Goal: Task Accomplishment & Management: Use online tool/utility

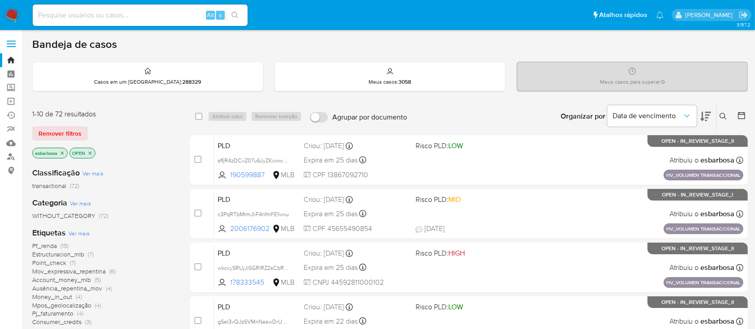
click at [11, 15] on img at bounding box center [11, 15] width 15 height 15
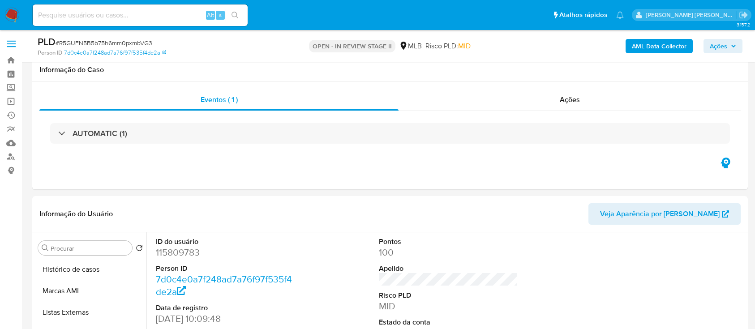
scroll to position [119, 0]
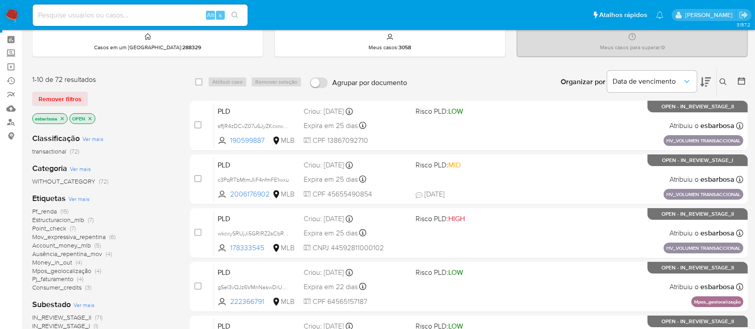
scroll to position [60, 0]
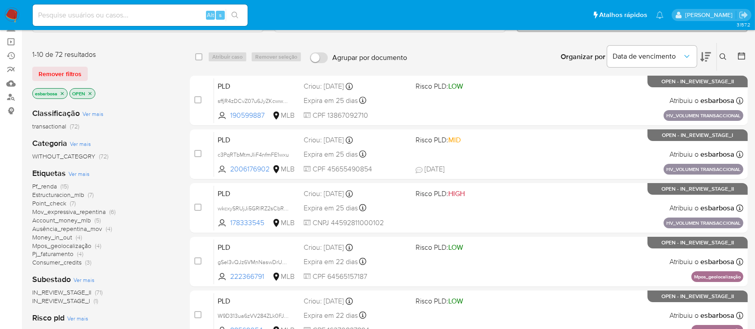
click at [59, 261] on span "Consumer_credits" at bounding box center [56, 262] width 49 height 9
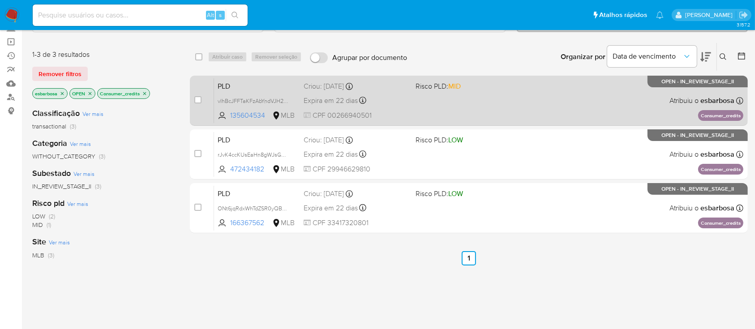
click at [509, 100] on div "PLD vIhBcJFFTaKFzAbYndVJH23X 135604534 MLB Risco PLD: MID Criou: 12/08/2025 Cri…" at bounding box center [478, 100] width 529 height 45
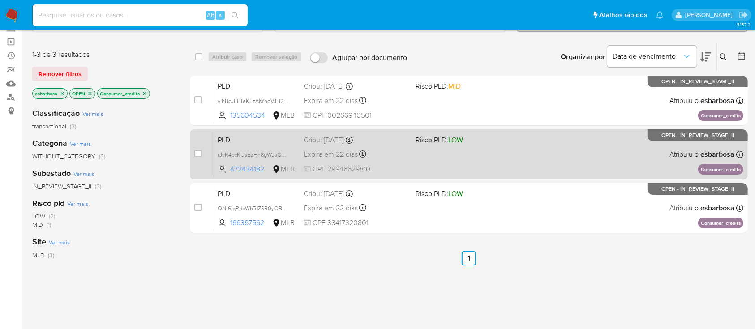
click at [479, 146] on div "PLD rJvK4ccKUsEaHn8gWJsGAhYZ 472434182 MLB Risco PLD: LOW Criou: 12/08/2025 Cri…" at bounding box center [478, 154] width 529 height 45
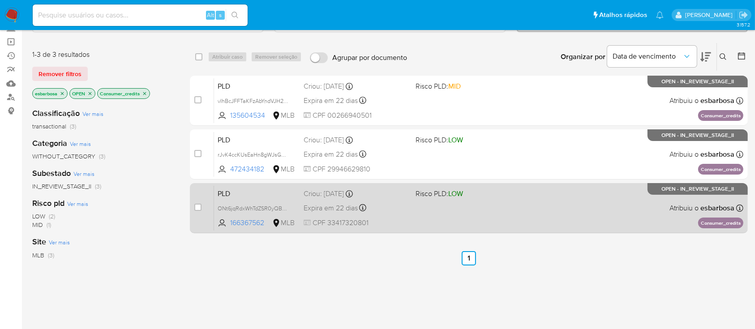
click at [416, 203] on div "PLD ONt6jqRdxWhTdZSR0yQBXd3I 166367562 MLB Risco PLD: LOW Criou: 12/08/2025 Cri…" at bounding box center [478, 207] width 529 height 45
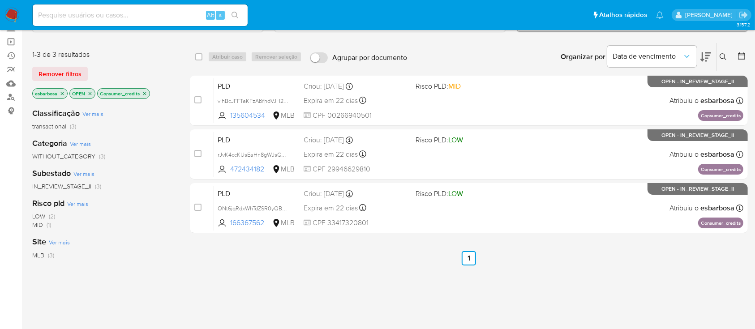
click at [144, 91] on icon "close-filter" at bounding box center [144, 93] width 5 height 5
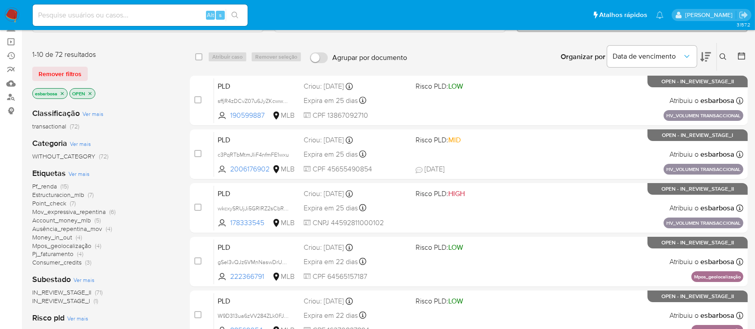
click at [64, 229] on span "Ausência_repentina_mov" at bounding box center [67, 228] width 70 height 9
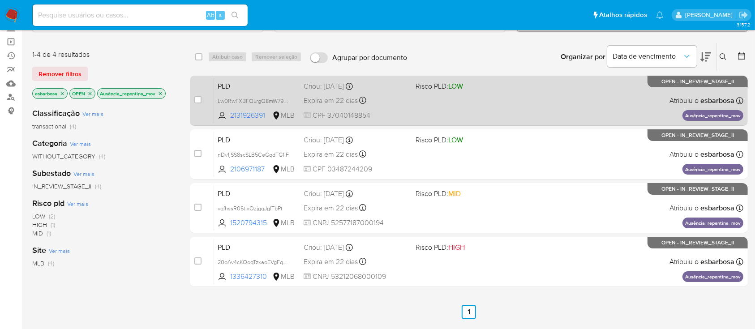
click at [539, 103] on div "PLD Lw0RwFXBFQLrgQ8mW79I42qN 2131926391 MLB Risco PLD: LOW Criou: 12/08/2025 Cr…" at bounding box center [478, 100] width 529 height 45
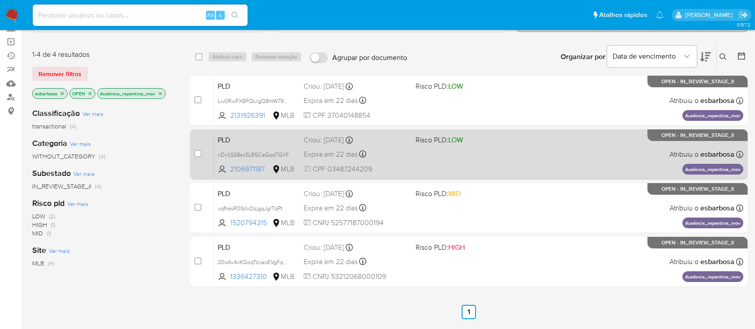
click at [446, 158] on div "PLD nDv1jSS8scSLB5CeGqdTG1iF 2106971187 MLB Risco PLD: LOW Criou: 12/08/2025 Cr…" at bounding box center [478, 154] width 529 height 45
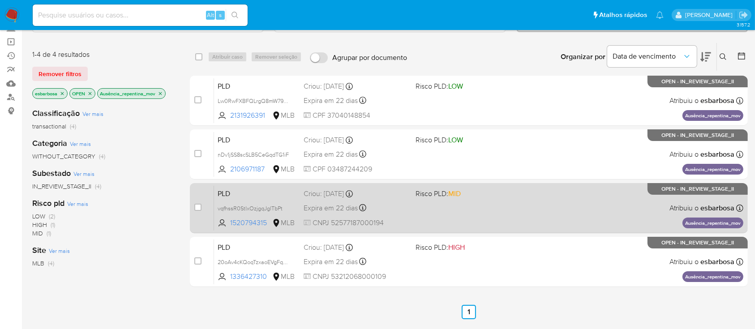
click at [403, 213] on div "PLD vqfhssR0StIxOzjgqJglTbPt 1520794315 MLB Risco PLD: MID Criou: 12/08/2025 Cr…" at bounding box center [478, 207] width 529 height 45
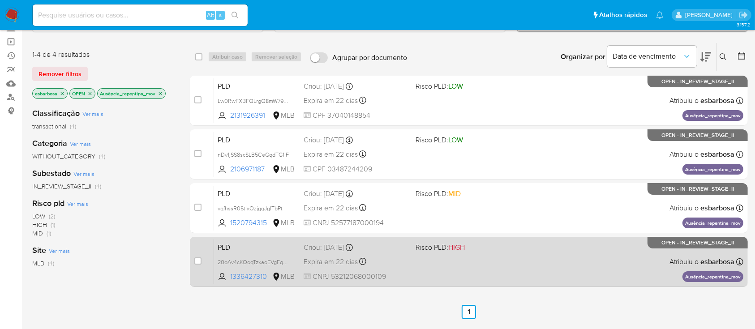
click at [378, 254] on div "PLD 20oAv4cKQoqTzxaoEVgFqcMj 1336427310 MLB Risco PLD: HIGH Criou: 12/08/2025 C…" at bounding box center [478, 261] width 529 height 45
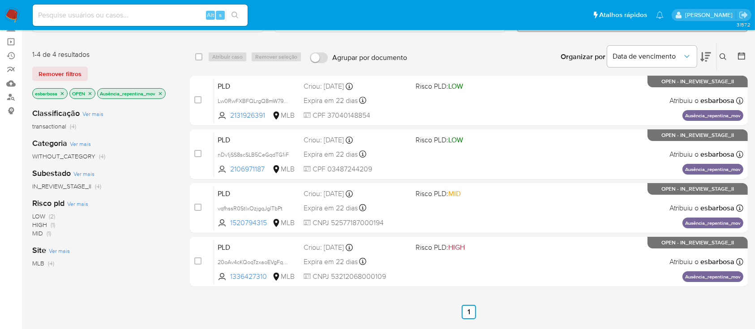
click at [10, 15] on img at bounding box center [11, 15] width 15 height 15
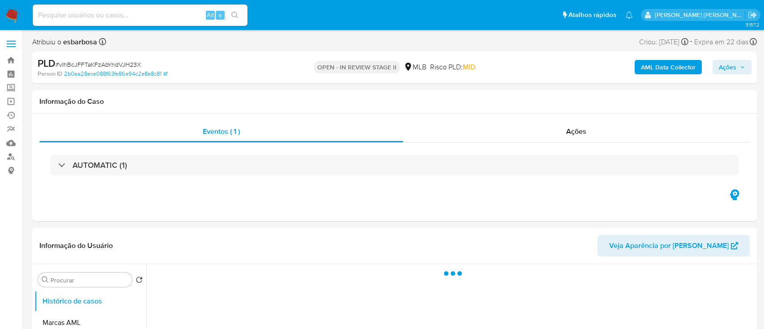
select select "10"
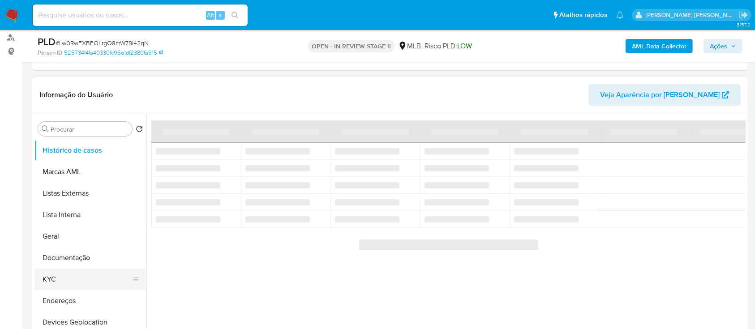
scroll to position [60, 0]
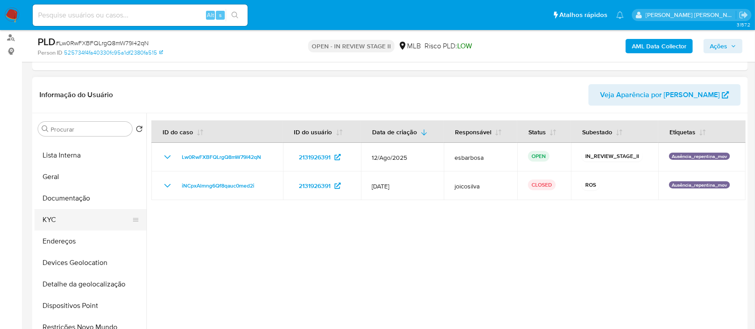
select select "10"
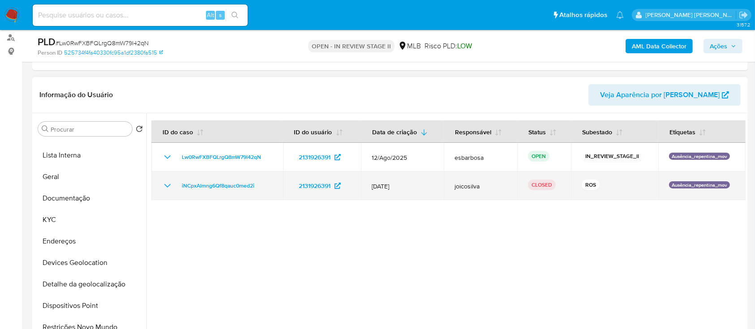
click at [164, 187] on icon "Mostrar/Ocultar" at bounding box center [167, 185] width 11 height 11
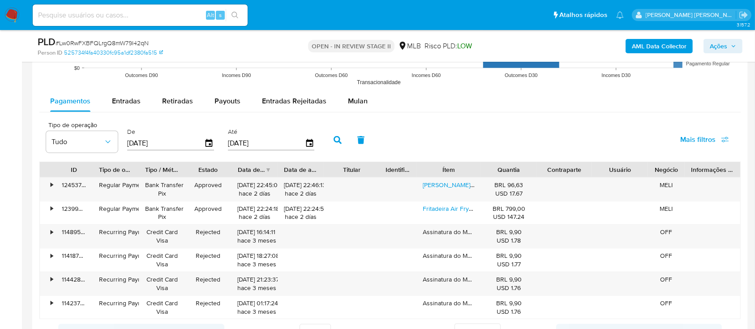
scroll to position [955, 0]
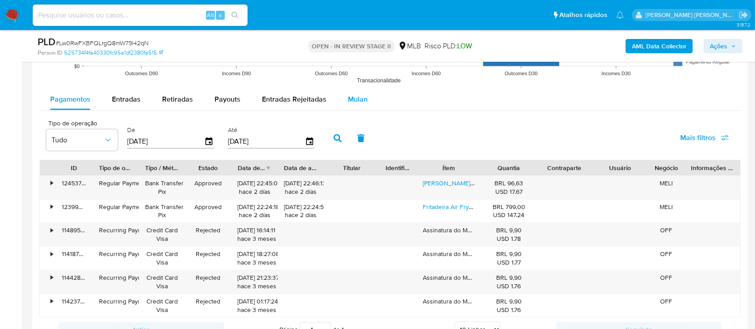
click at [360, 103] on span "Mulan" at bounding box center [358, 99] width 20 height 10
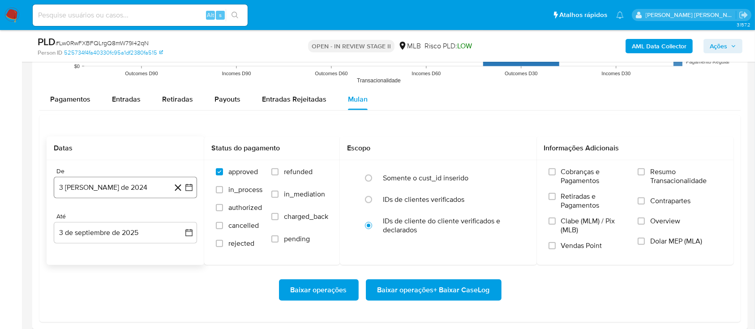
click at [134, 187] on button "3 [PERSON_NAME] de 2024" at bounding box center [125, 187] width 143 height 21
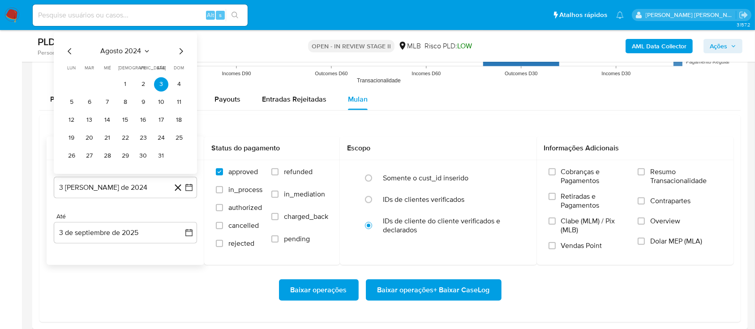
click at [121, 46] on div "agosto 2024" at bounding box center [125, 51] width 122 height 11
click at [132, 50] on span "agosto 2024" at bounding box center [121, 51] width 41 height 9
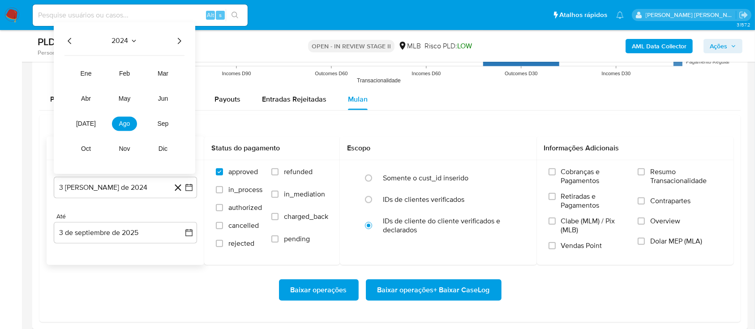
click at [175, 44] on icon "Año siguiente" at bounding box center [179, 41] width 11 height 11
click at [83, 125] on span "[DATE]" at bounding box center [86, 123] width 20 height 7
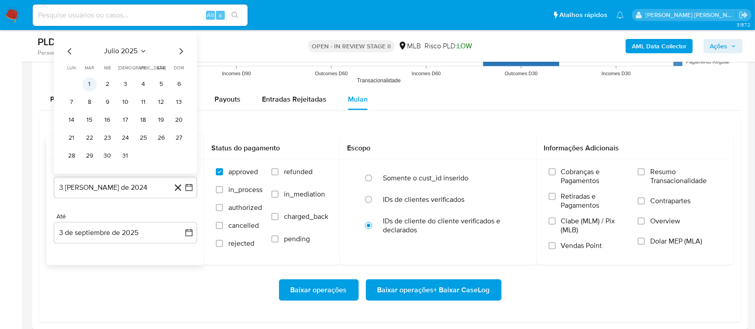
click at [94, 84] on button "1" at bounding box center [89, 84] width 14 height 14
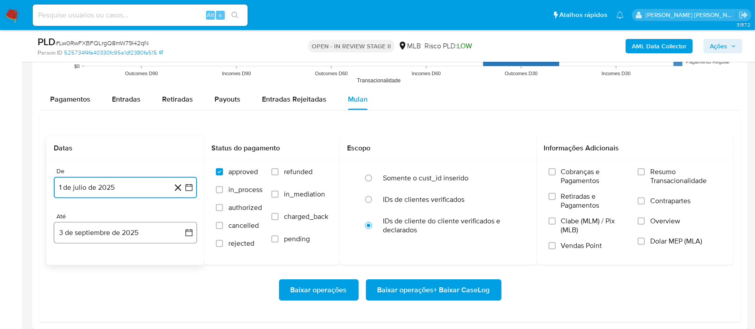
click at [120, 232] on button "3 de septiembre de 2025" at bounding box center [125, 232] width 143 height 21
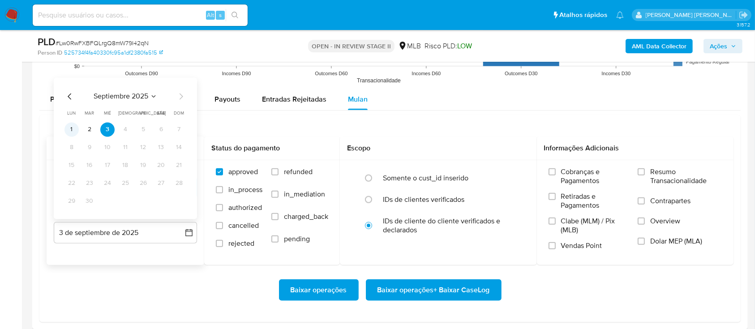
click at [72, 129] on button "1" at bounding box center [71, 130] width 14 height 14
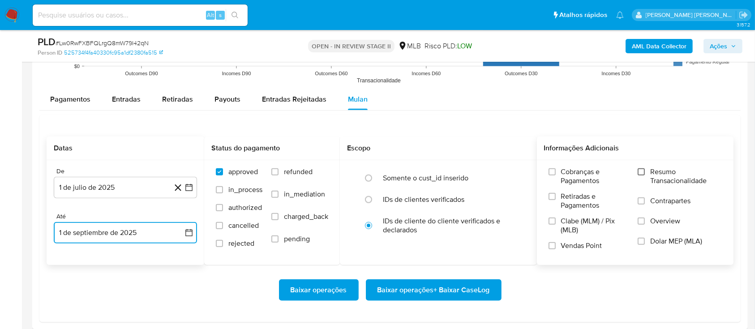
click at [643, 173] on input "Resumo Transacionalidade" at bounding box center [641, 171] width 7 height 7
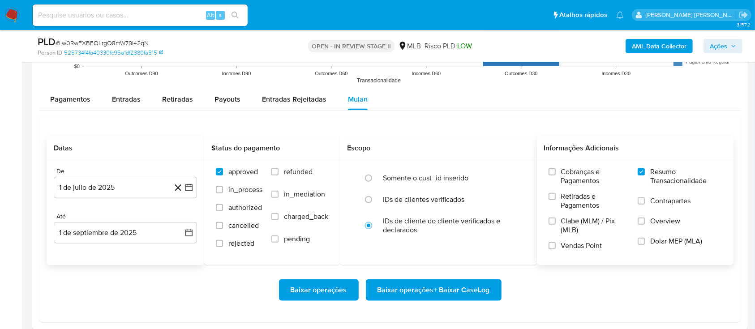
click at [646, 203] on label "Contrapartes" at bounding box center [680, 207] width 84 height 20
click at [645, 203] on input "Contrapartes" at bounding box center [641, 200] width 7 height 7
click at [554, 244] on input "Vendas Point" at bounding box center [552, 245] width 7 height 7
click at [459, 290] on span "Baixar operações + Baixar CaseLog" at bounding box center [433, 290] width 112 height 20
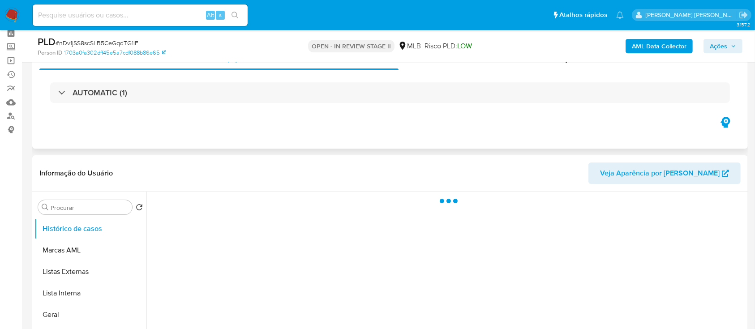
scroll to position [60, 0]
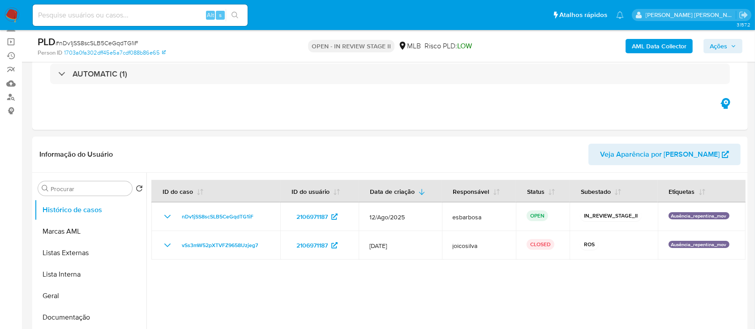
select select "10"
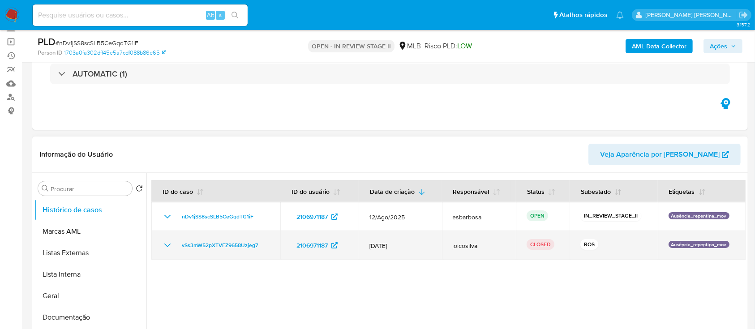
click at [165, 246] on icon "Mostrar/Ocultar" at bounding box center [167, 245] width 11 height 11
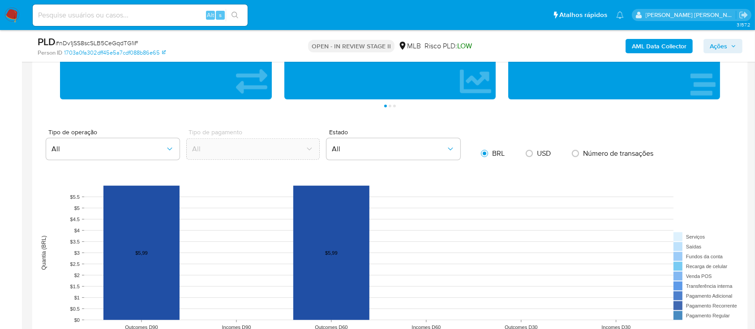
scroll to position [896, 0]
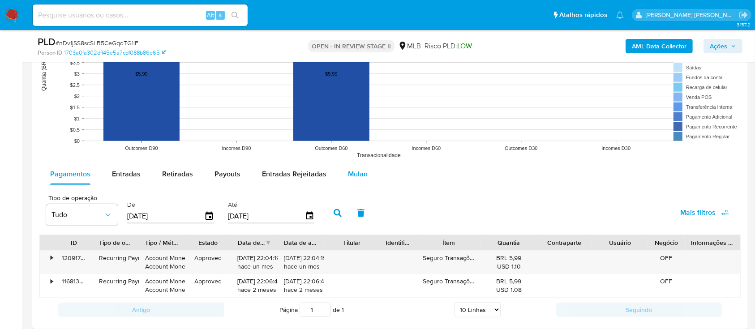
click at [360, 172] on span "Mulan" at bounding box center [358, 174] width 20 height 10
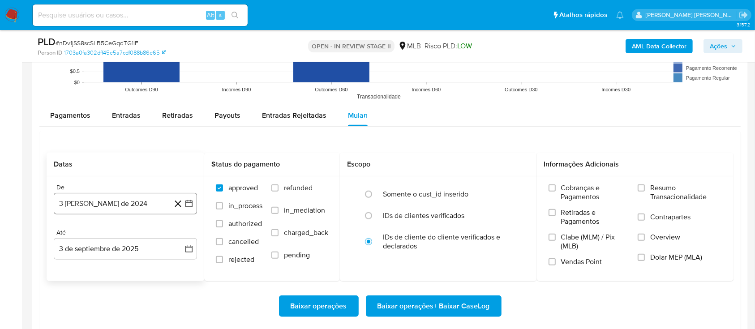
scroll to position [955, 0]
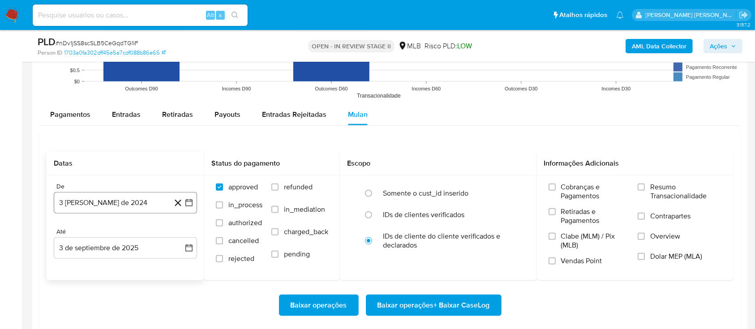
click at [133, 199] on button "3 [PERSON_NAME] de 2024" at bounding box center [125, 202] width 143 height 21
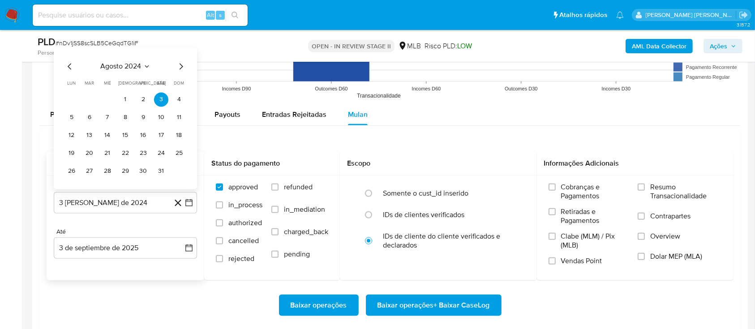
click at [133, 67] on span "agosto 2024" at bounding box center [121, 66] width 41 height 9
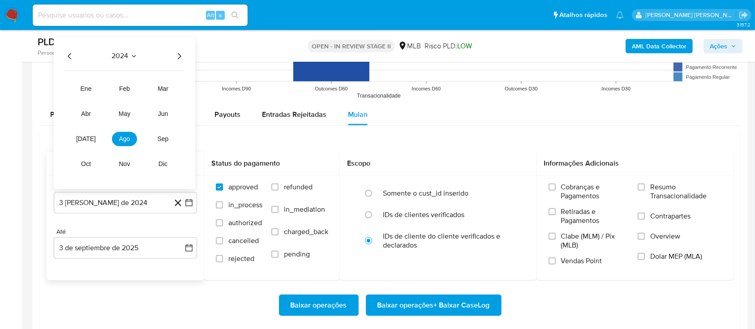
click at [179, 59] on icon "Año siguiente" at bounding box center [179, 56] width 11 height 11
click at [93, 138] on button "[DATE]" at bounding box center [85, 139] width 25 height 14
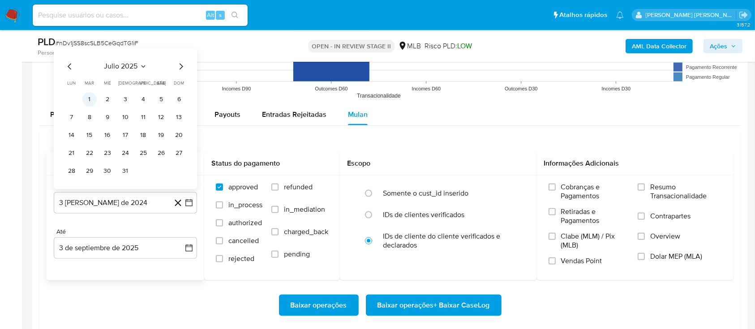
click at [92, 94] on button "1" at bounding box center [89, 99] width 14 height 14
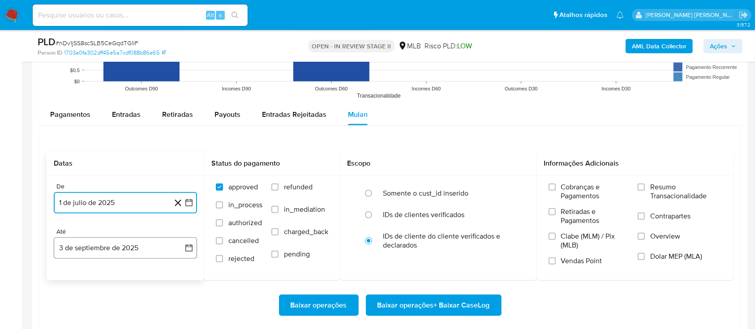
click at [112, 251] on button "3 de septiembre de 2025" at bounding box center [125, 247] width 143 height 21
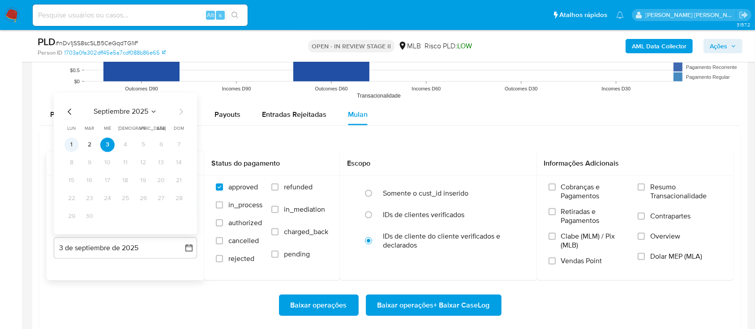
click at [72, 145] on button "1" at bounding box center [71, 144] width 14 height 14
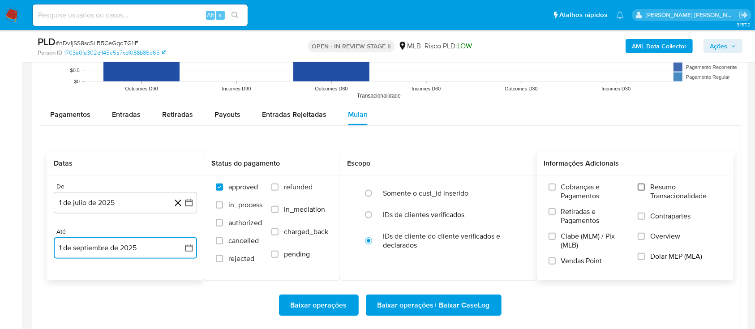
click at [644, 184] on input "Resumo Transacionalidade" at bounding box center [641, 187] width 7 height 7
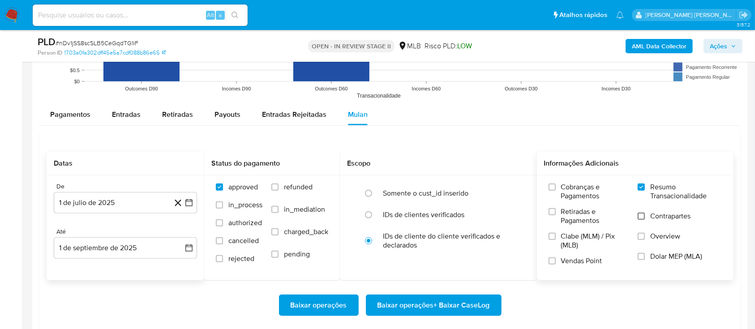
click at [644, 213] on input "Contrapartes" at bounding box center [641, 216] width 7 height 7
click at [554, 261] on input "Vendas Point" at bounding box center [552, 260] width 7 height 7
click at [459, 300] on span "Baixar operações + Baixar CaseLog" at bounding box center [433, 306] width 112 height 20
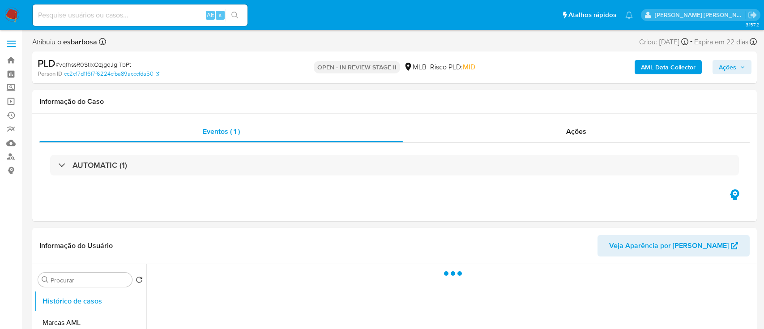
select select "10"
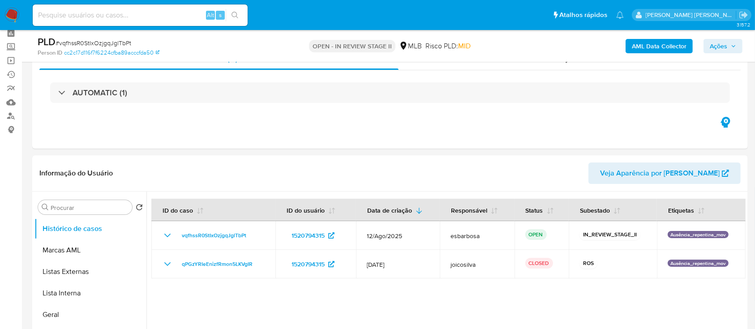
scroll to position [60, 0]
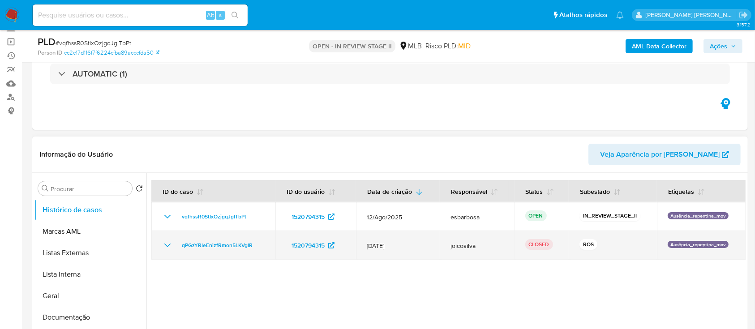
click at [167, 249] on icon "Mostrar/Ocultar" at bounding box center [167, 245] width 11 height 11
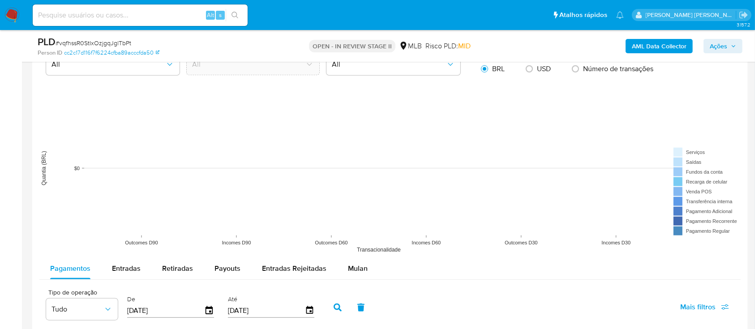
scroll to position [896, 0]
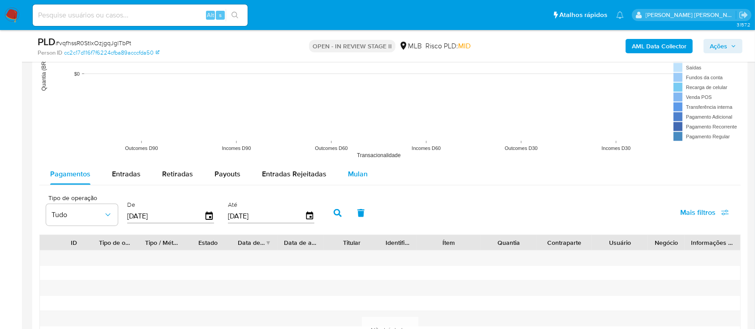
click at [360, 171] on span "Mulan" at bounding box center [358, 174] width 20 height 10
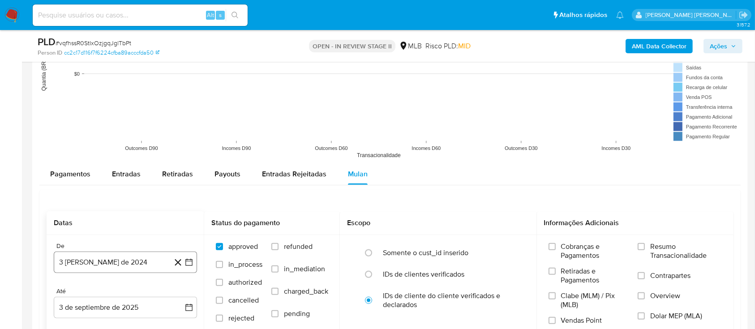
click at [133, 257] on button "3 [PERSON_NAME] de 2024" at bounding box center [125, 262] width 143 height 21
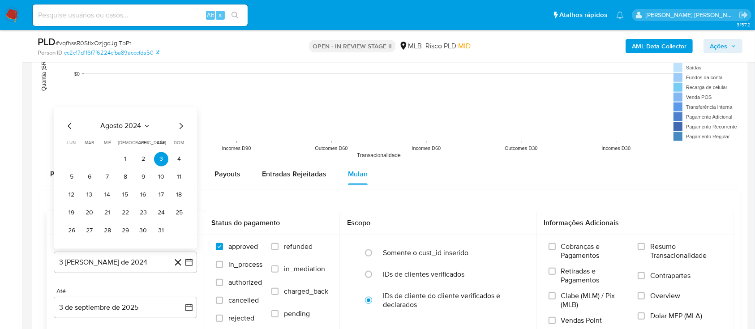
click at [125, 123] on span "agosto 2024" at bounding box center [121, 125] width 41 height 9
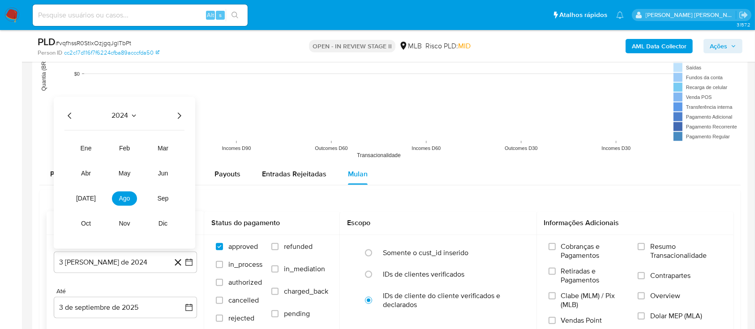
click at [178, 113] on icon "Año siguiente" at bounding box center [179, 115] width 11 height 11
click at [82, 196] on span "[DATE]" at bounding box center [86, 198] width 20 height 7
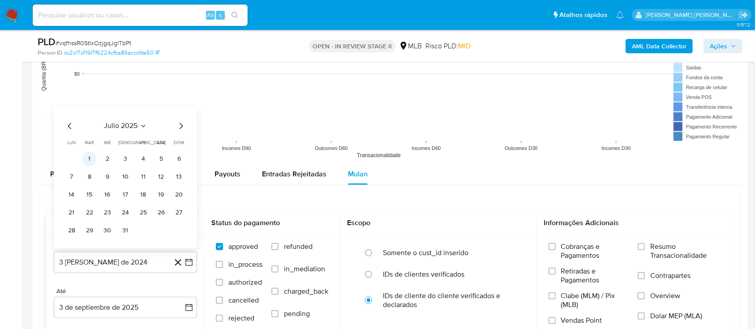
click at [92, 160] on button "1" at bounding box center [89, 159] width 14 height 14
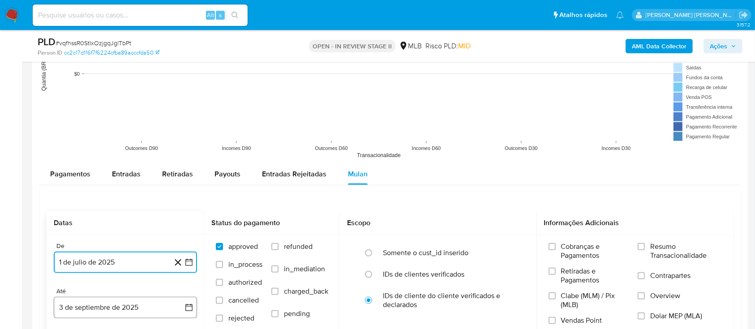
click at [100, 301] on button "3 de septiembre de 2025" at bounding box center [125, 307] width 143 height 21
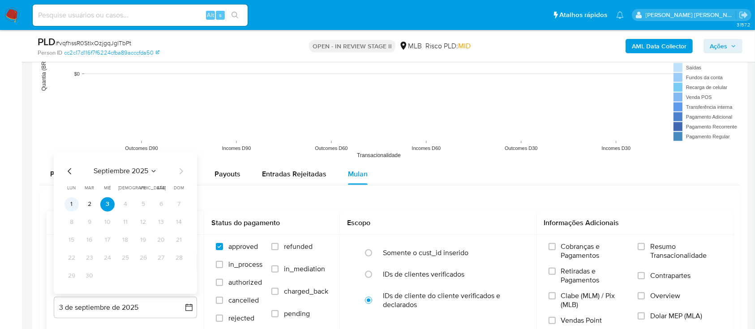
click at [73, 205] on button "1" at bounding box center [71, 204] width 14 height 14
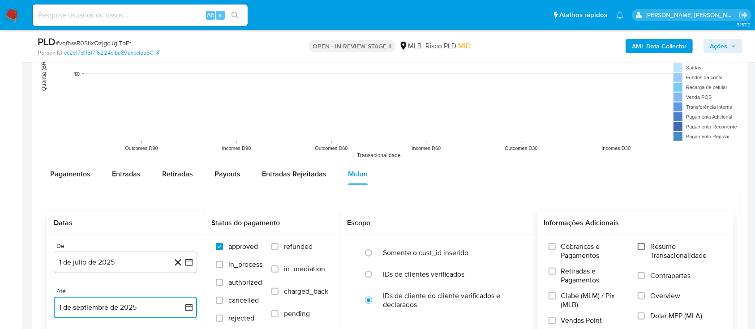
click at [641, 249] on input "Resumo Transacionalidade" at bounding box center [641, 246] width 7 height 7
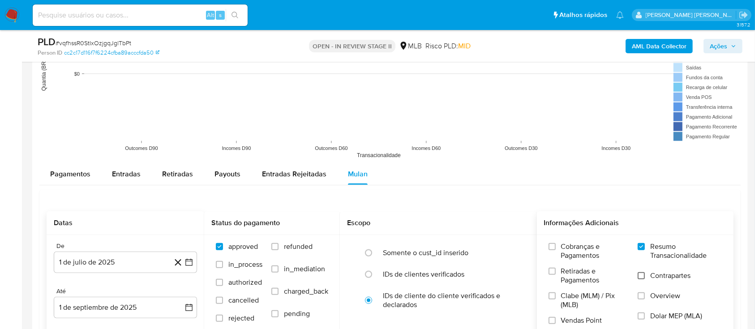
click at [641, 275] on input "Contrapartes" at bounding box center [641, 275] width 7 height 7
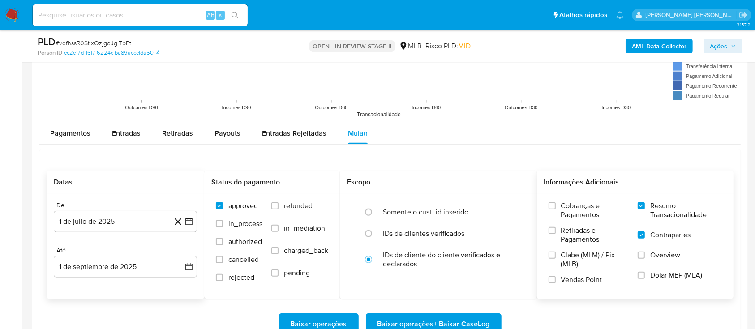
scroll to position [955, 0]
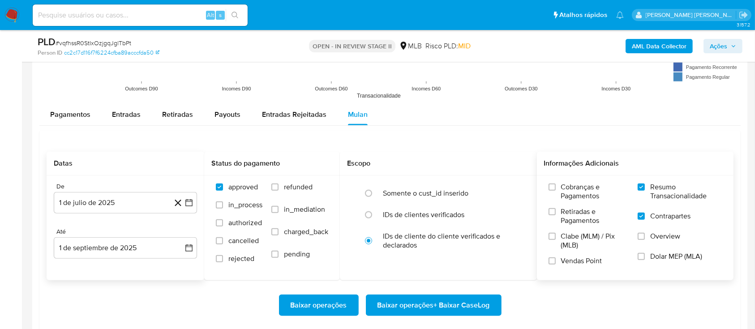
click at [556, 260] on label "Vendas Point" at bounding box center [589, 265] width 80 height 16
click at [556, 260] on input "Vendas Point" at bounding box center [552, 260] width 7 height 7
click at [448, 300] on span "Baixar operações + Baixar CaseLog" at bounding box center [433, 306] width 112 height 20
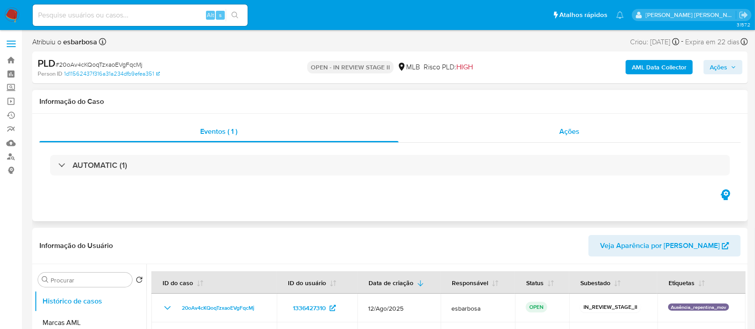
select select "10"
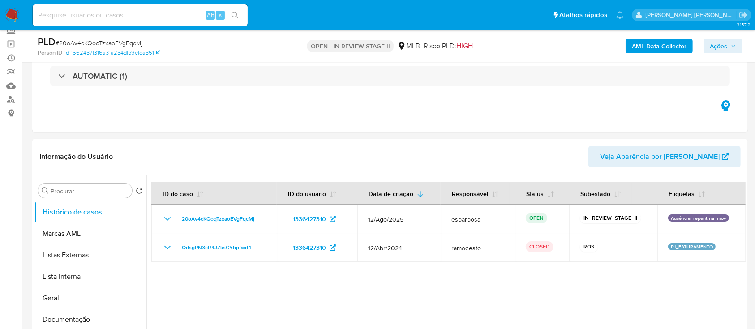
scroll to position [60, 0]
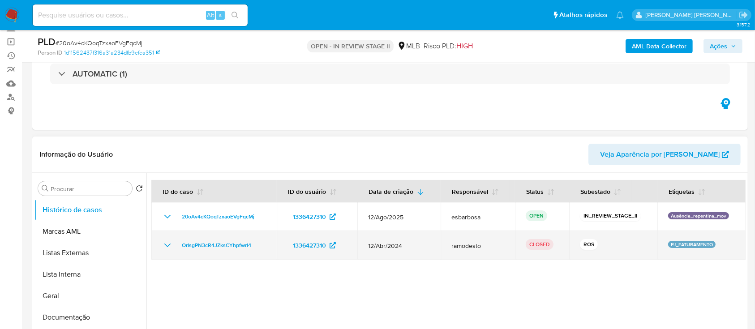
click at [168, 245] on icon "Mostrar/Ocultar" at bounding box center [167, 246] width 6 height 4
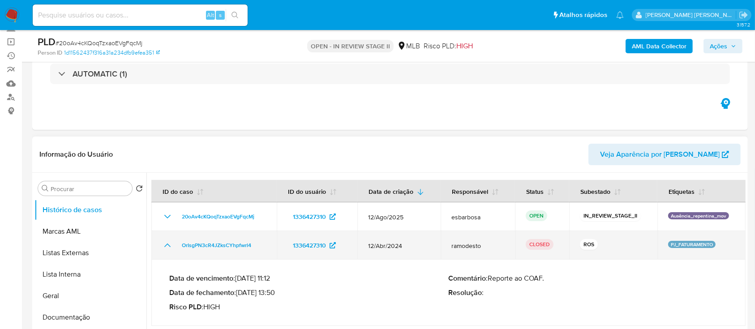
click at [168, 245] on icon "Mostrar/Ocultar" at bounding box center [167, 245] width 11 height 11
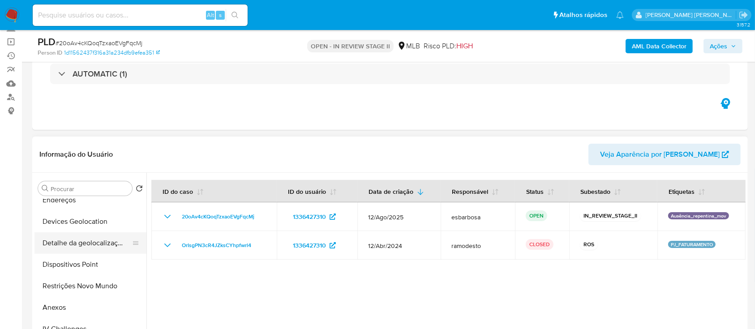
scroll to position [179, 0]
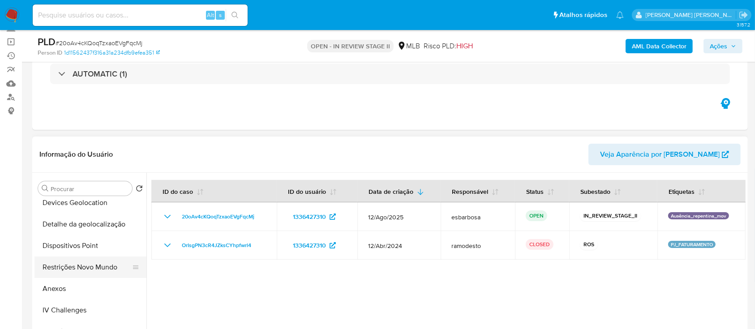
click at [77, 268] on button "Restrições Novo Mundo" at bounding box center [86, 267] width 105 height 21
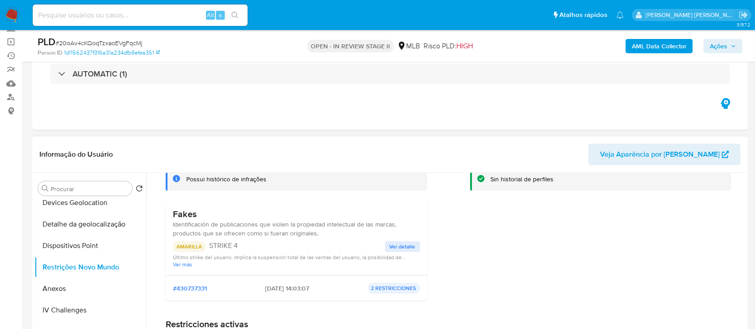
scroll to position [64, 0]
click at [402, 249] on span "Ver detalle" at bounding box center [403, 245] width 26 height 9
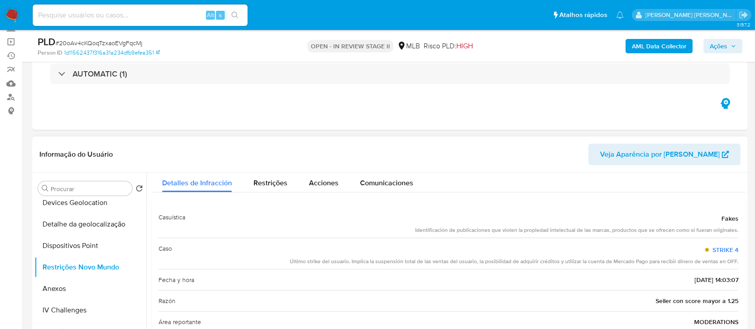
scroll to position [0, 0]
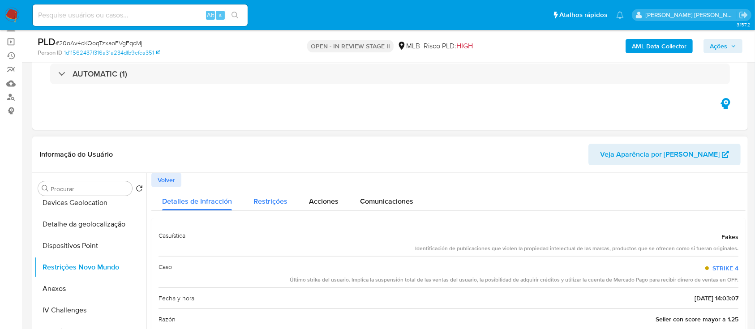
click at [266, 202] on span "Restrições" at bounding box center [270, 201] width 34 height 10
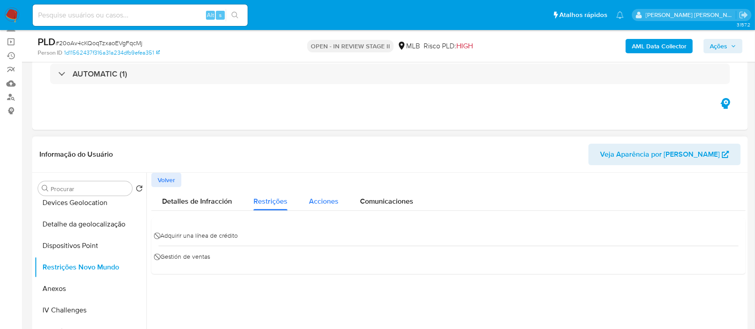
click at [322, 201] on span "Acciones" at bounding box center [324, 201] width 30 height 10
click at [383, 203] on span "Comunicaciones" at bounding box center [386, 201] width 53 height 10
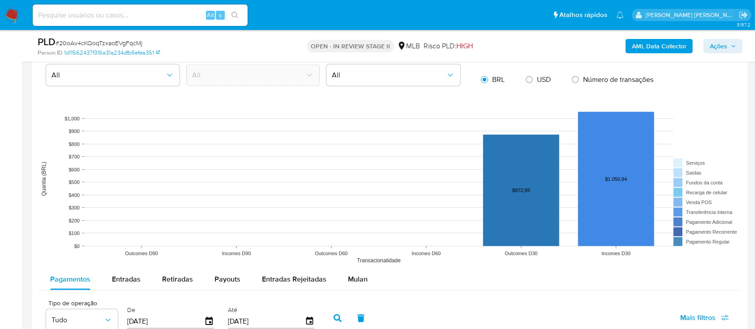
scroll to position [896, 0]
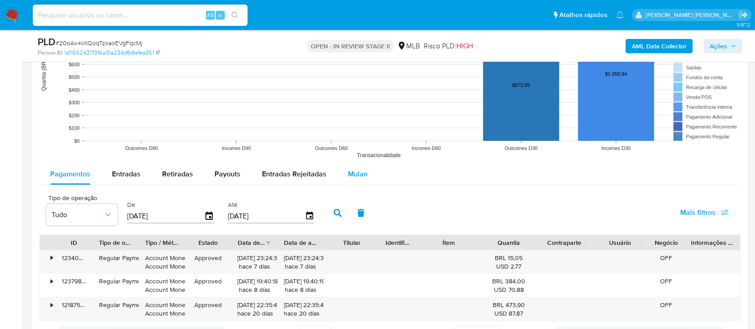
click at [355, 177] on span "Mulan" at bounding box center [358, 174] width 20 height 10
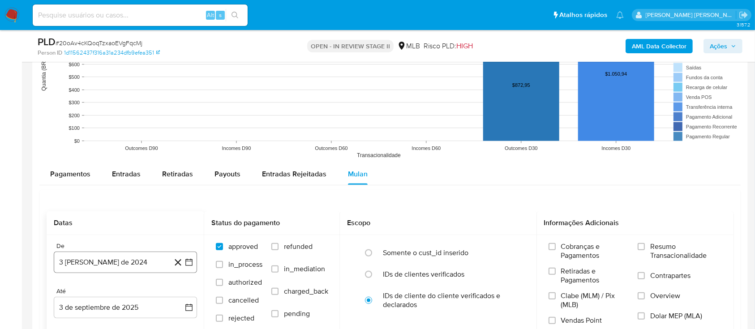
click at [115, 267] on button "3 [PERSON_NAME] de 2024" at bounding box center [125, 262] width 143 height 21
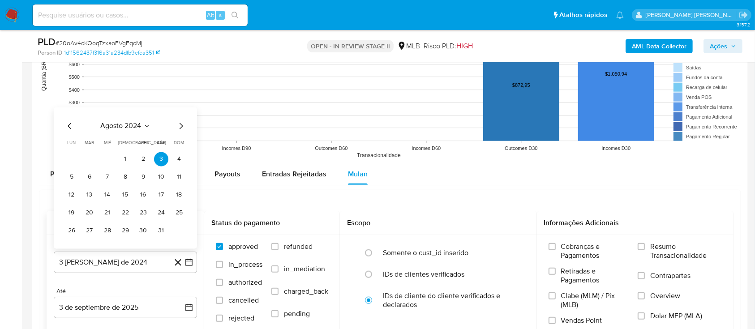
click at [104, 124] on span "agosto 2024" at bounding box center [121, 125] width 41 height 9
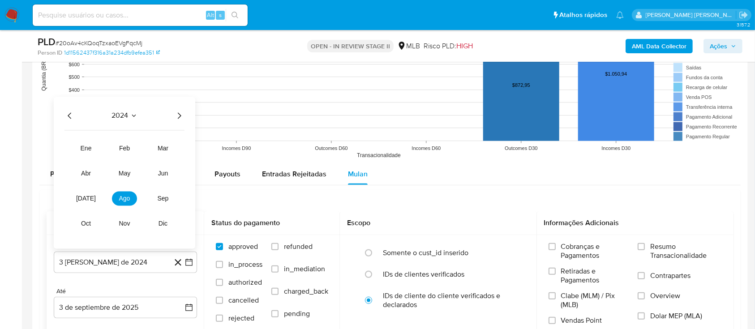
click at [176, 118] on icon "Año siguiente" at bounding box center [179, 115] width 11 height 11
click at [80, 199] on button "jul" at bounding box center [85, 198] width 25 height 14
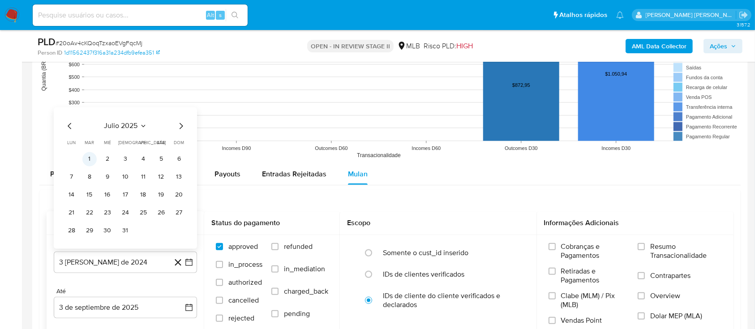
click at [86, 160] on button "1" at bounding box center [89, 159] width 14 height 14
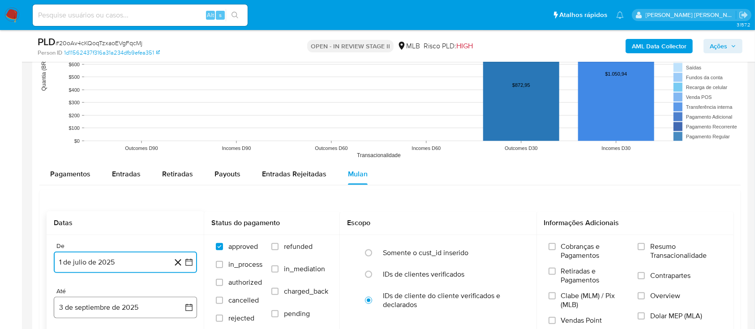
click at [98, 312] on button "3 de septiembre de 2025" at bounding box center [125, 307] width 143 height 21
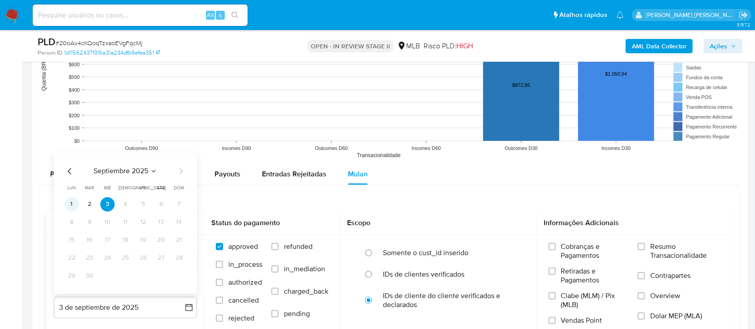
click at [72, 206] on button "1" at bounding box center [71, 204] width 14 height 14
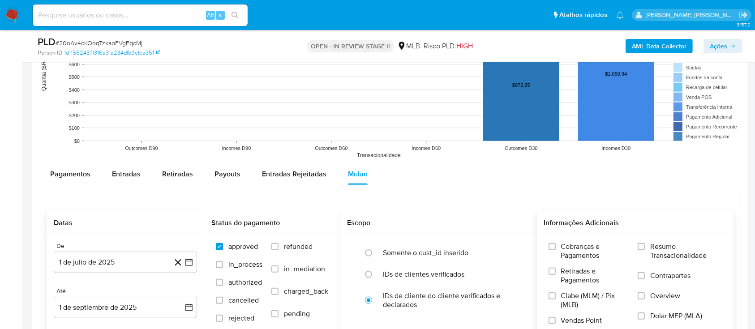
drag, startPoint x: 646, startPoint y: 245, endPoint x: 646, endPoint y: 257, distance: 11.6
click at [646, 257] on label "Resumo Transacionalidade" at bounding box center [680, 256] width 84 height 29
click at [642, 276] on input "Contrapartes" at bounding box center [641, 275] width 7 height 7
click at [643, 248] on input "Resumo Transacionalidade" at bounding box center [641, 246] width 7 height 7
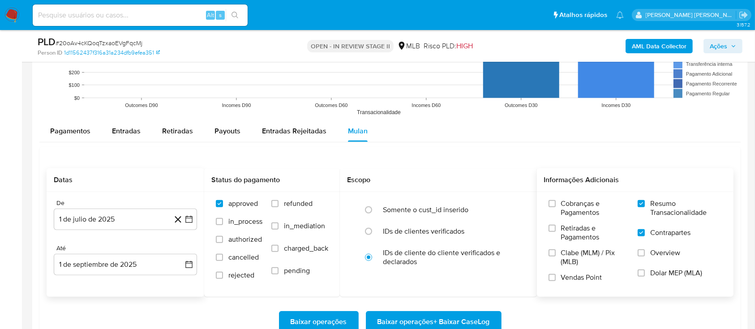
scroll to position [955, 0]
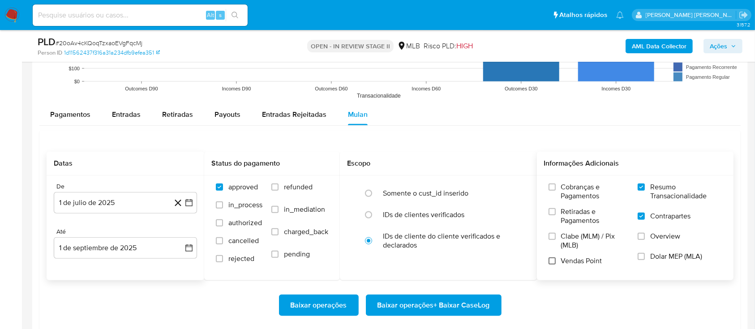
click at [552, 263] on input "Vendas Point" at bounding box center [552, 260] width 7 height 7
click at [445, 310] on span "Baixar operações + Baixar CaseLog" at bounding box center [433, 306] width 112 height 20
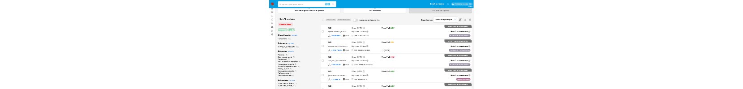
scroll to position [60, 0]
